Goal: Task Accomplishment & Management: Manage account settings

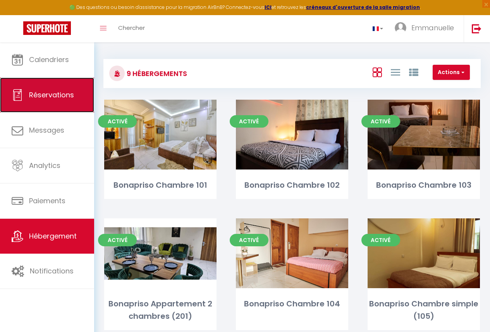
click at [73, 92] on span "Réservations" at bounding box center [51, 95] width 45 height 10
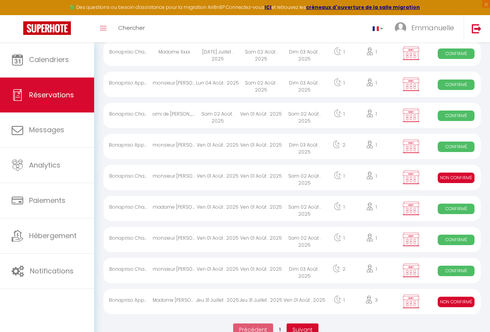
scroll to position [1372, 0]
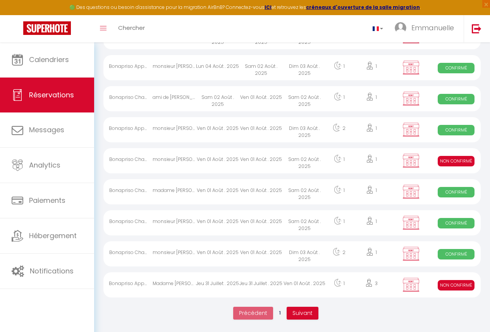
click at [317, 284] on div "Ven 01 Août . 2025" at bounding box center [304, 284] width 43 height 25
select select "KO"
select select "0"
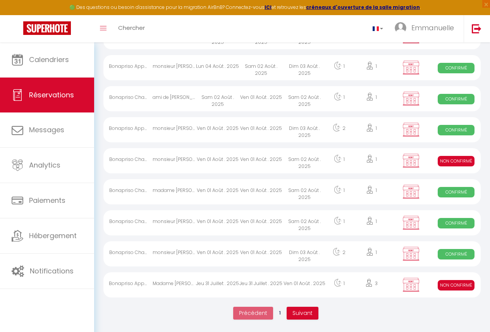
select select "1"
select select
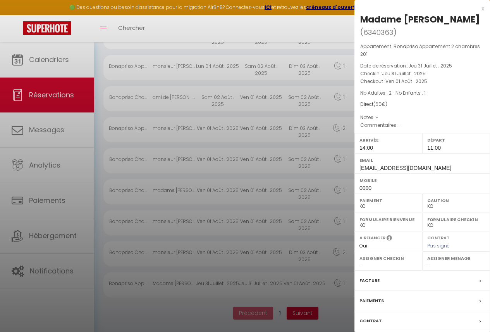
click at [377, 294] on div "Paiements" at bounding box center [423, 301] width 136 height 20
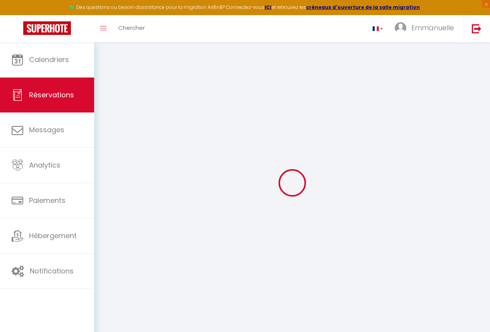
select select
checkbox input "false"
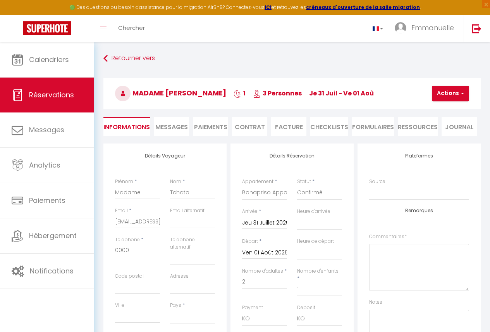
select select
checkbox input "false"
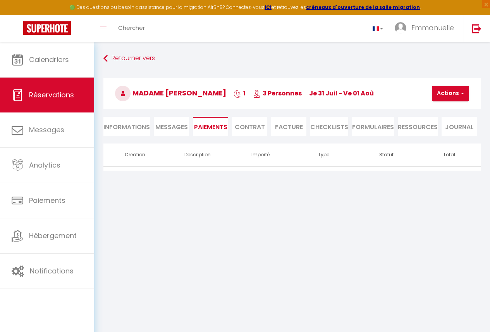
click at [128, 137] on div "Retourner vers Madame Tchata 1 3 Personnes je 31 Juil - ve 01 Aoû Actions Enreg…" at bounding box center [292, 98] width 388 height 92
click at [128, 130] on li "Informations" at bounding box center [127, 126] width 47 height 19
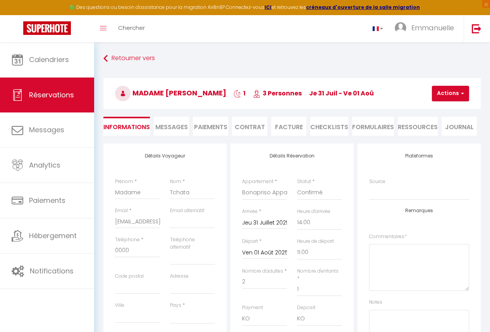
click at [201, 128] on li "Paiements" at bounding box center [210, 126] width 35 height 19
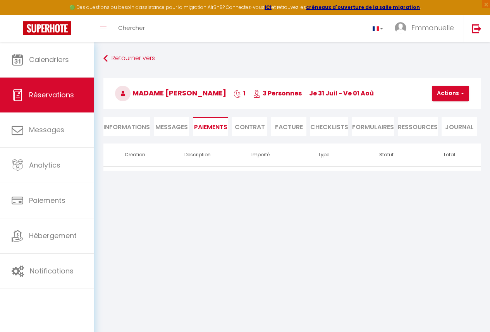
click at [135, 126] on li "Informations" at bounding box center [127, 126] width 47 height 19
select select
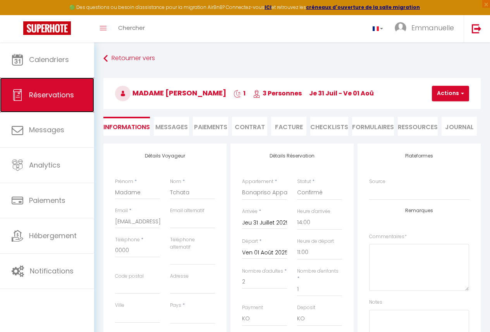
click at [62, 86] on link "Réservations" at bounding box center [47, 95] width 94 height 35
select select "not_cancelled"
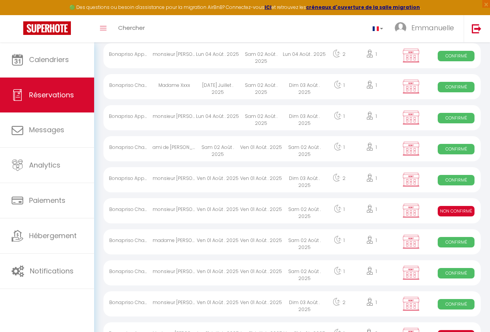
scroll to position [1357, 0]
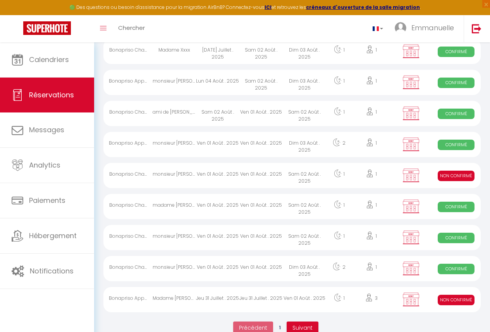
click at [284, 179] on div "Sam 02 Août . 2025" at bounding box center [304, 175] width 43 height 25
select select "KO"
select select "0"
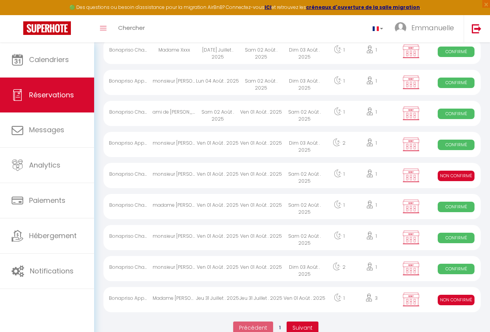
select select "1"
select select
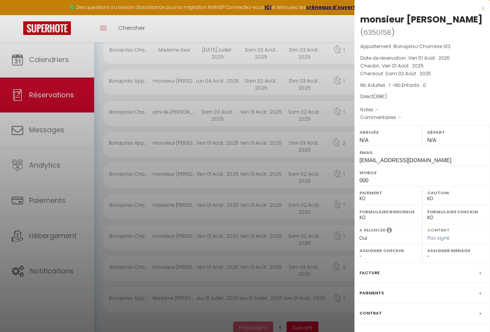
click at [247, 190] on div at bounding box center [245, 166] width 490 height 332
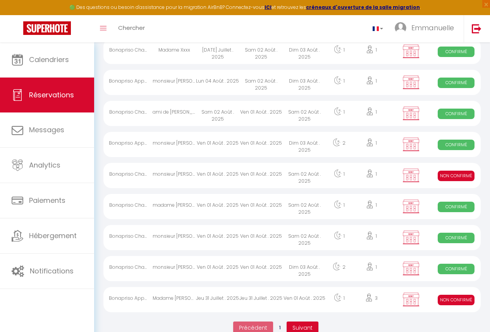
scroll to position [1372, 0]
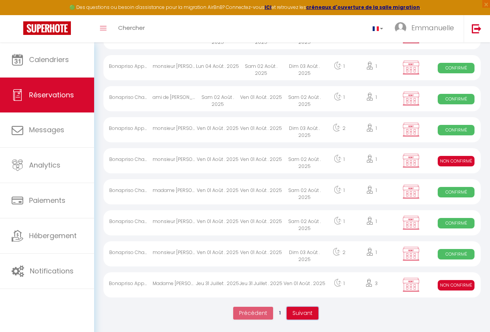
click at [308, 317] on button "Suivant" at bounding box center [303, 313] width 32 height 13
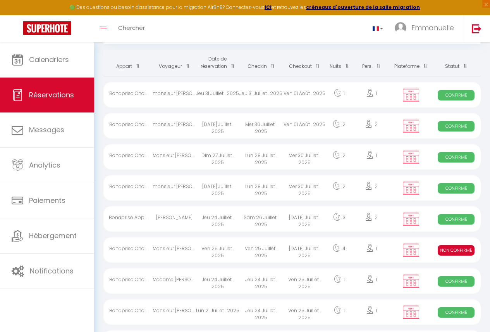
click at [353, 255] on div "1" at bounding box center [372, 249] width 38 height 25
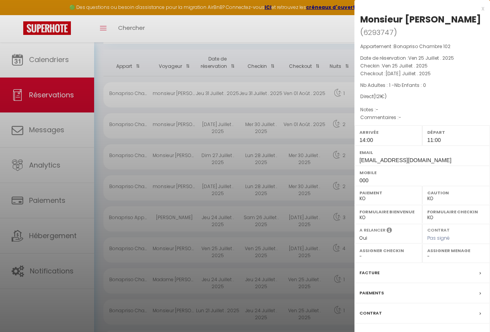
click at [443, 303] on div "Paiements" at bounding box center [423, 293] width 136 height 20
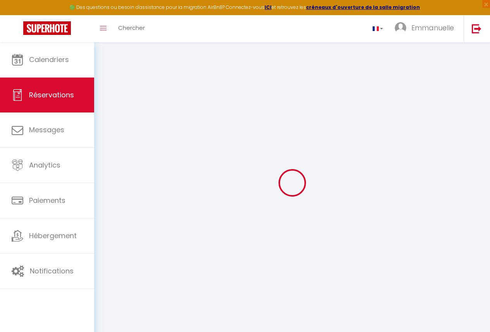
select select
checkbox input "false"
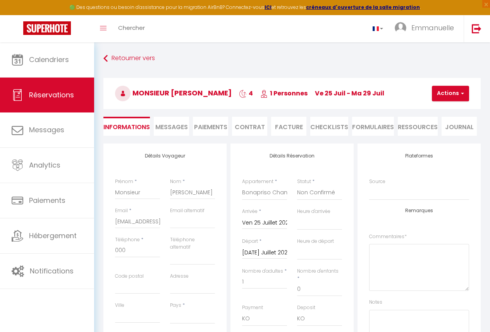
select select
checkbox input "false"
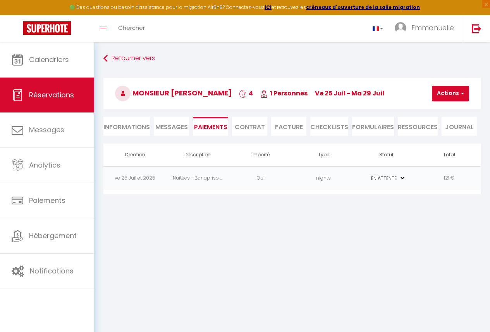
click at [384, 176] on select "PAYÉ EN ATTENTE" at bounding box center [386, 177] width 39 height 7
select select "1"
click at [367, 174] on select "PAYÉ EN ATTENTE" at bounding box center [386, 177] width 39 height 7
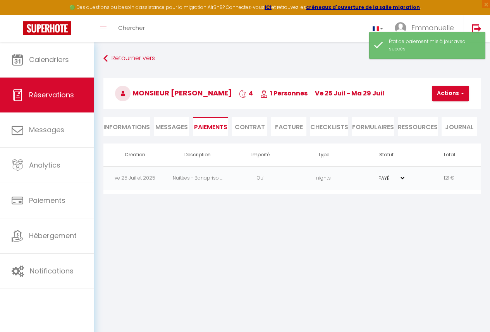
click at [140, 121] on li "Informations" at bounding box center [127, 126] width 47 height 19
select select
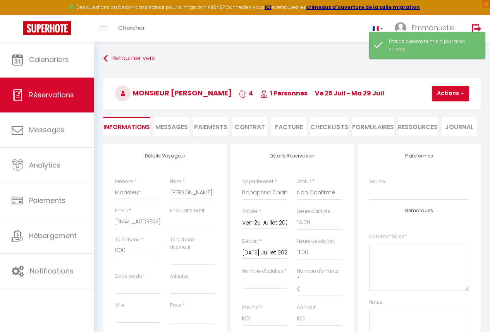
click at [131, 123] on li "Informations" at bounding box center [127, 126] width 47 height 19
click at [137, 126] on li "Informations" at bounding box center [127, 126] width 47 height 19
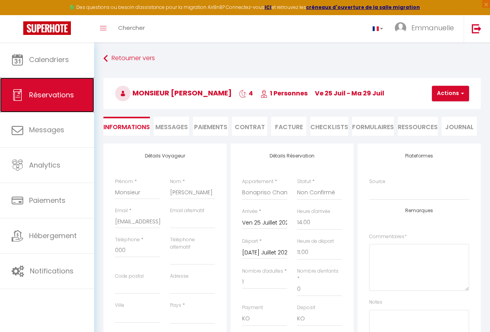
click at [71, 94] on span "Réservations" at bounding box center [51, 95] width 45 height 10
select select "not_cancelled"
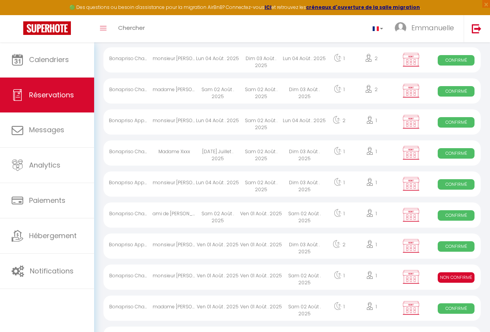
scroll to position [1372, 0]
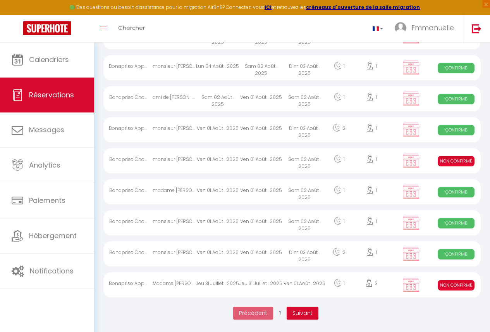
click at [318, 155] on div "Sam 02 Août . 2025" at bounding box center [304, 160] width 43 height 25
select select "KO"
select select "0"
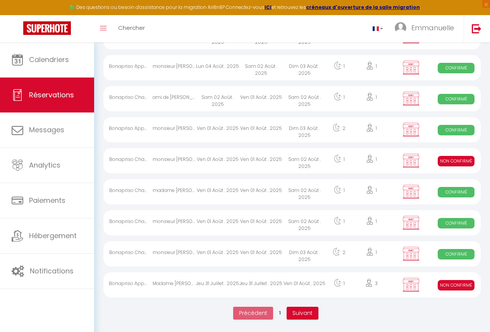
select select "1"
select select
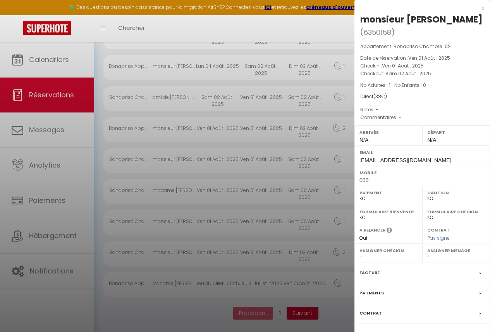
click at [407, 283] on div "Paiements" at bounding box center [423, 293] width 136 height 20
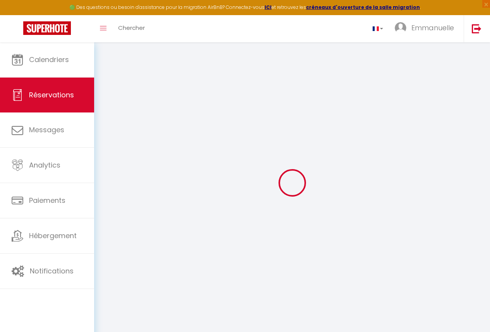
type input "monsieur"
type input "[PERSON_NAME]"
type input "[EMAIL_ADDRESS][DOMAIN_NAME]"
type input "000"
select select "CM"
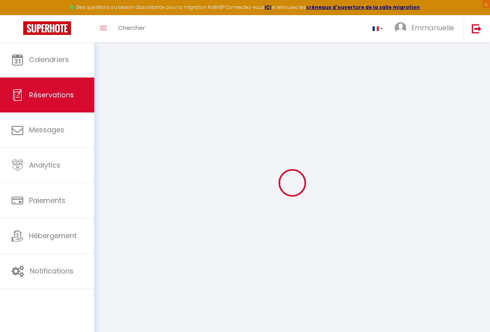
select select "57787"
select select "2"
type input "Ven 01 Août 2025"
select select
type input "[PERSON_NAME] 02 Août 2025"
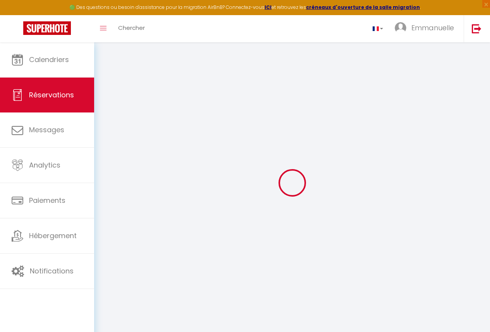
select select
type input "1"
select select "10"
select select
type input "38"
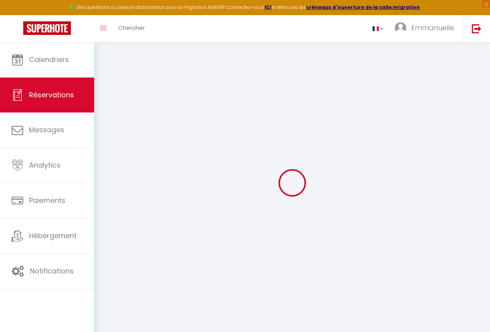
checkbox input "false"
type input "0"
select select
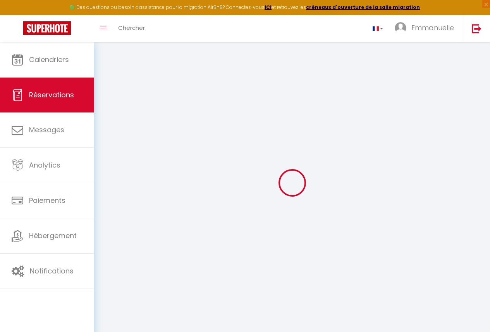
select select
select select "14"
checkbox input "false"
select select
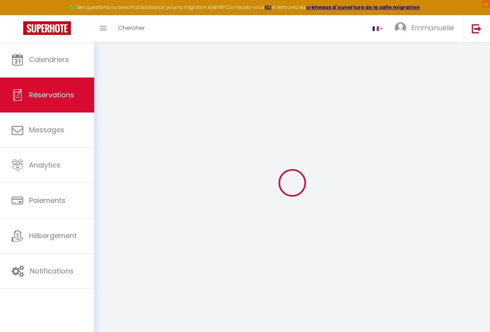
checkbox input "false"
select select
checkbox input "false"
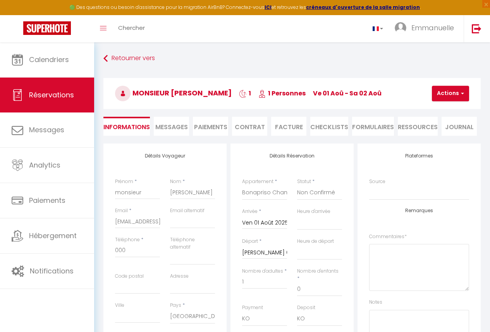
select select
checkbox input "false"
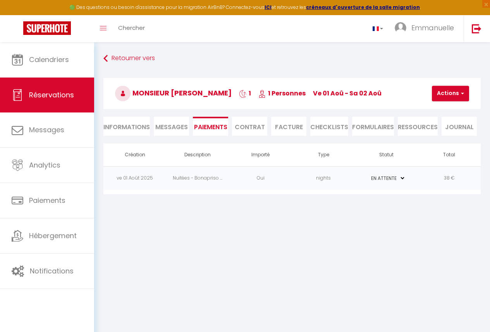
click at [391, 178] on select "PAYÉ EN ATTENTE" at bounding box center [386, 177] width 39 height 7
select select "1"
click at [367, 174] on select "PAYÉ EN ATTENTE" at bounding box center [386, 177] width 39 height 7
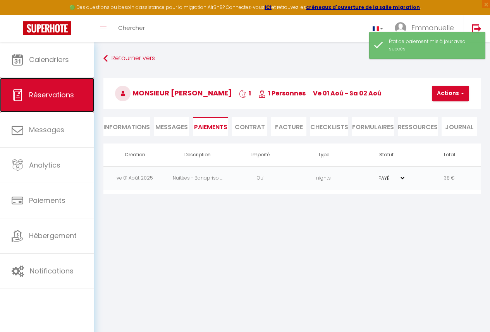
click at [56, 98] on span "Réservations" at bounding box center [51, 95] width 45 height 10
